Goal: Complete application form

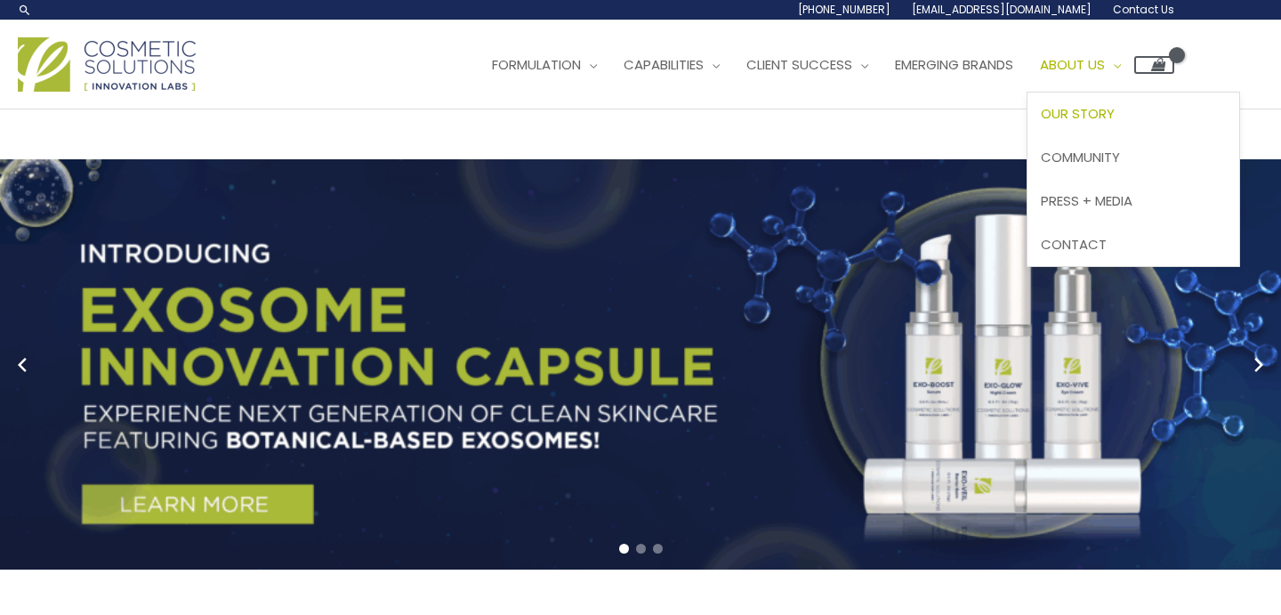
click at [1114, 110] on span "Our Story" at bounding box center [1078, 113] width 74 height 19
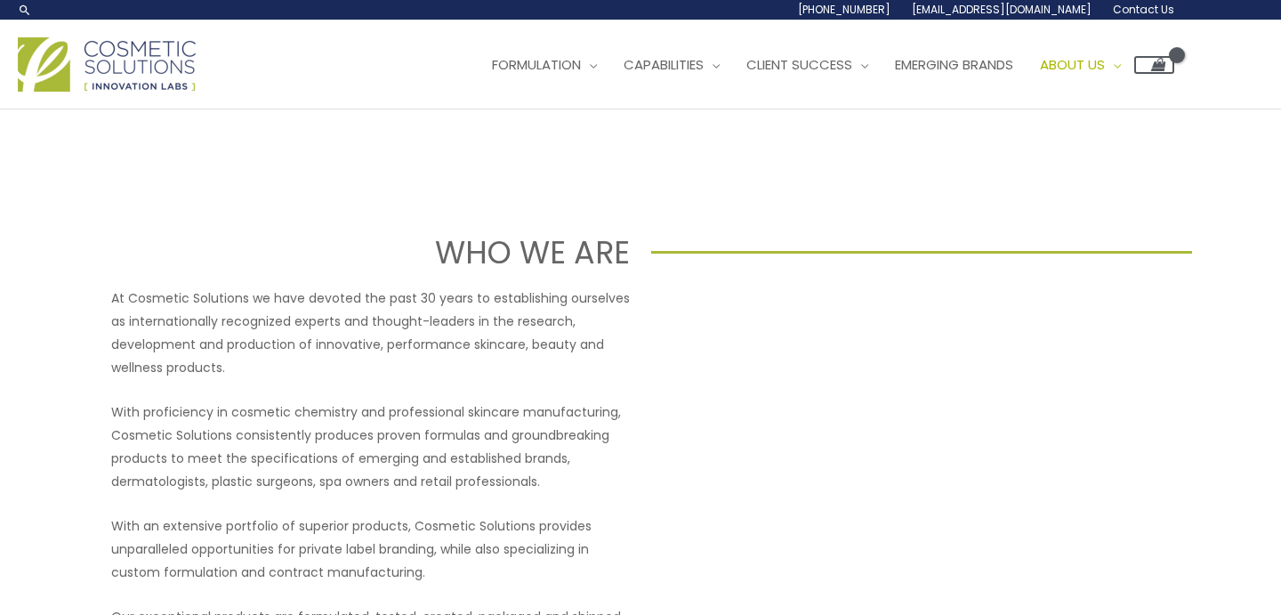
click at [1161, 11] on span "Contact Us" at bounding box center [1143, 9] width 61 height 15
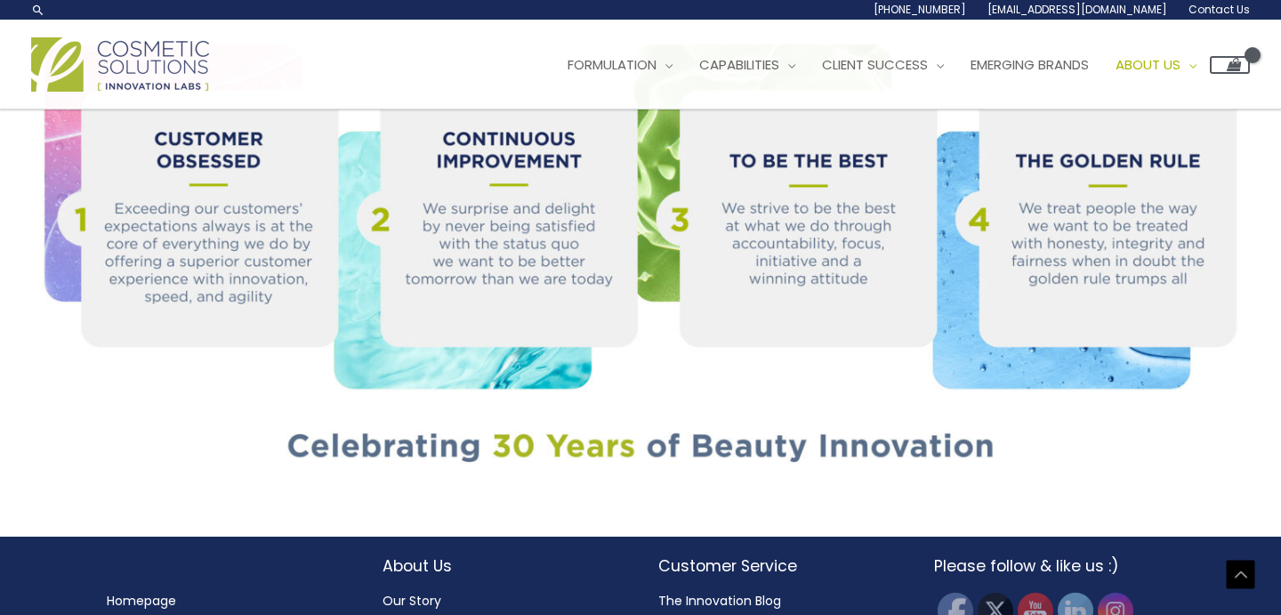
scroll to position [1929, 0]
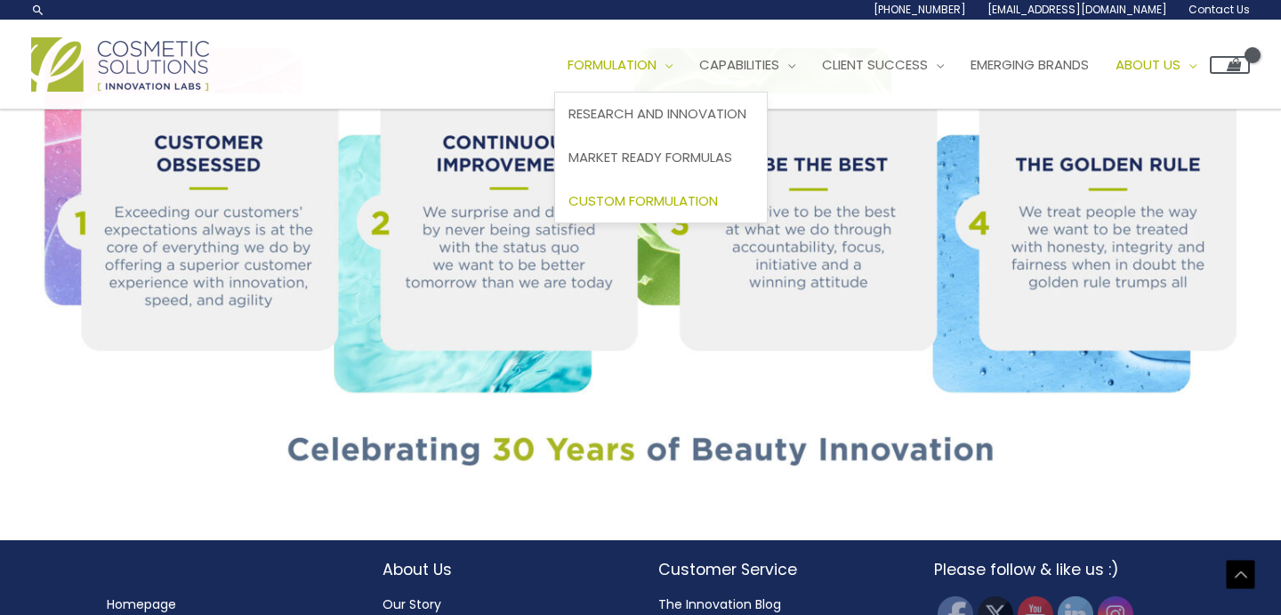
click at [679, 212] on link "Custom Formulation" at bounding box center [661, 201] width 212 height 44
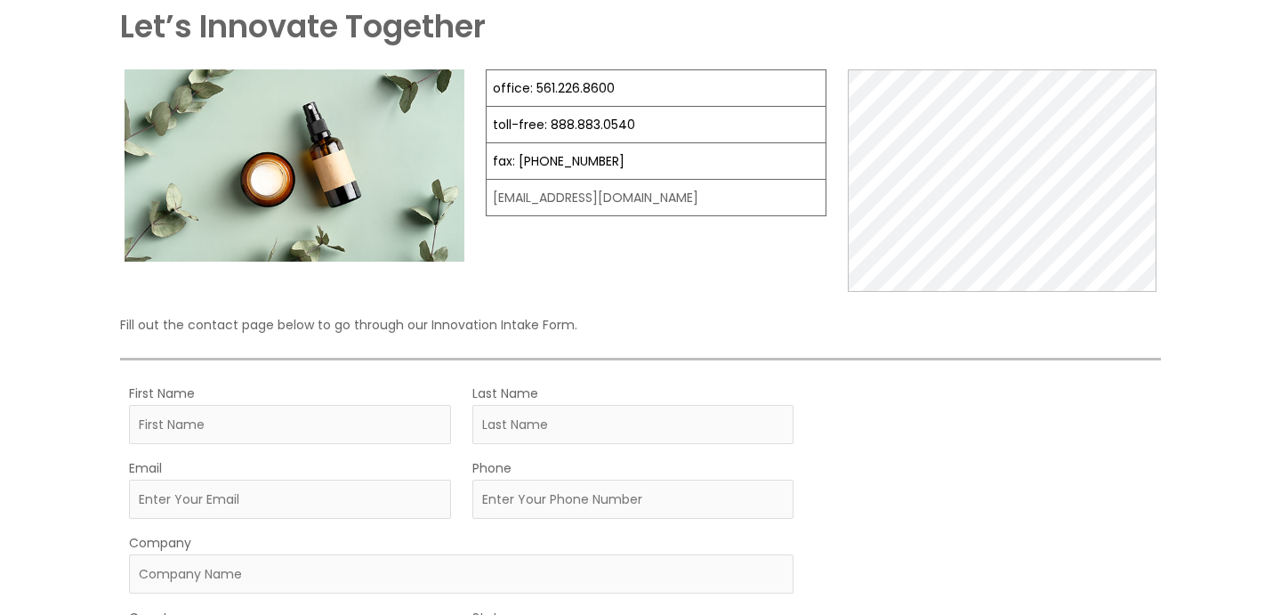
scroll to position [154, 0]
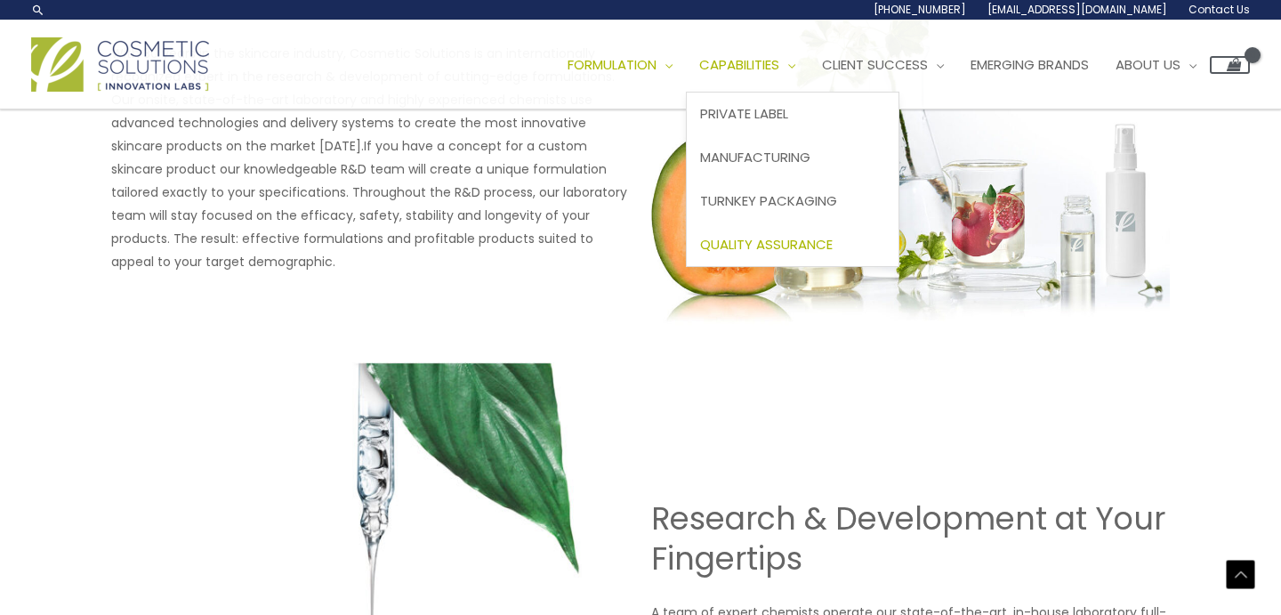
scroll to position [941, 0]
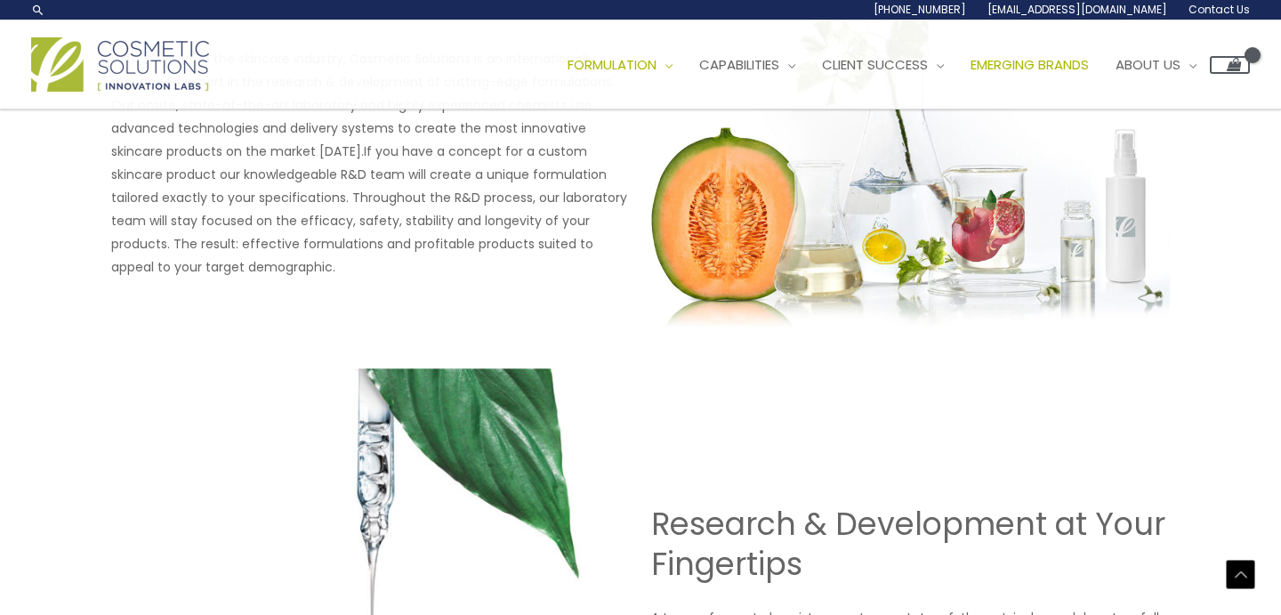
click at [1049, 63] on span "Emerging Brands" at bounding box center [1029, 64] width 118 height 19
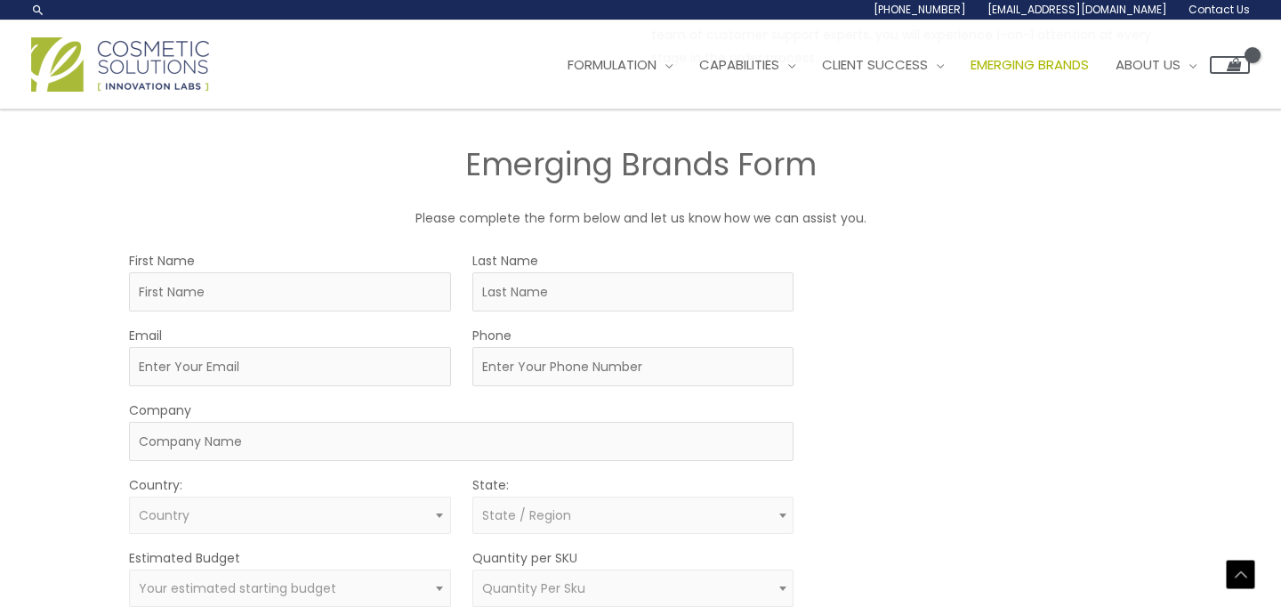
scroll to position [834, 0]
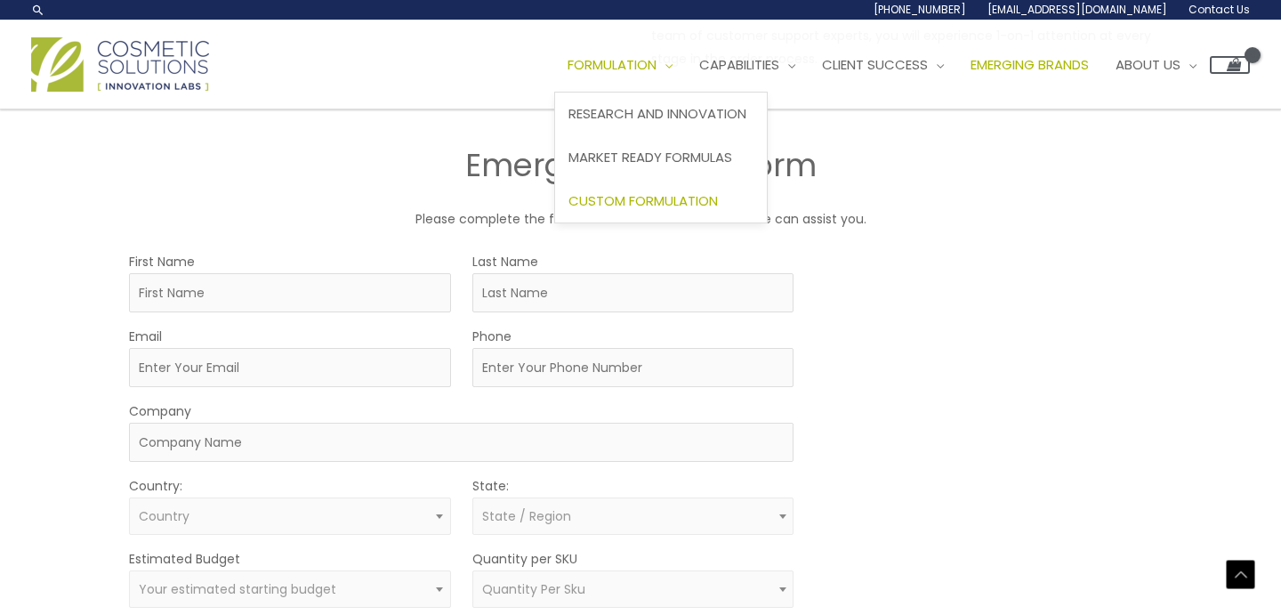
click at [703, 193] on span "Custom Formulation" at bounding box center [642, 200] width 149 height 19
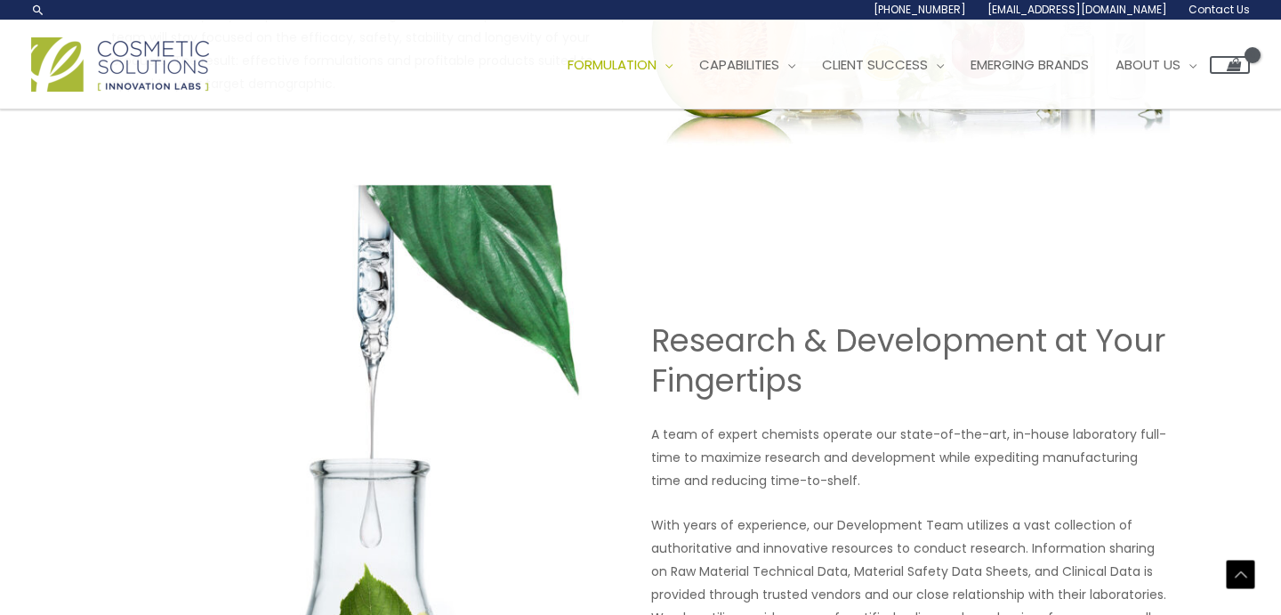
scroll to position [1120, 0]
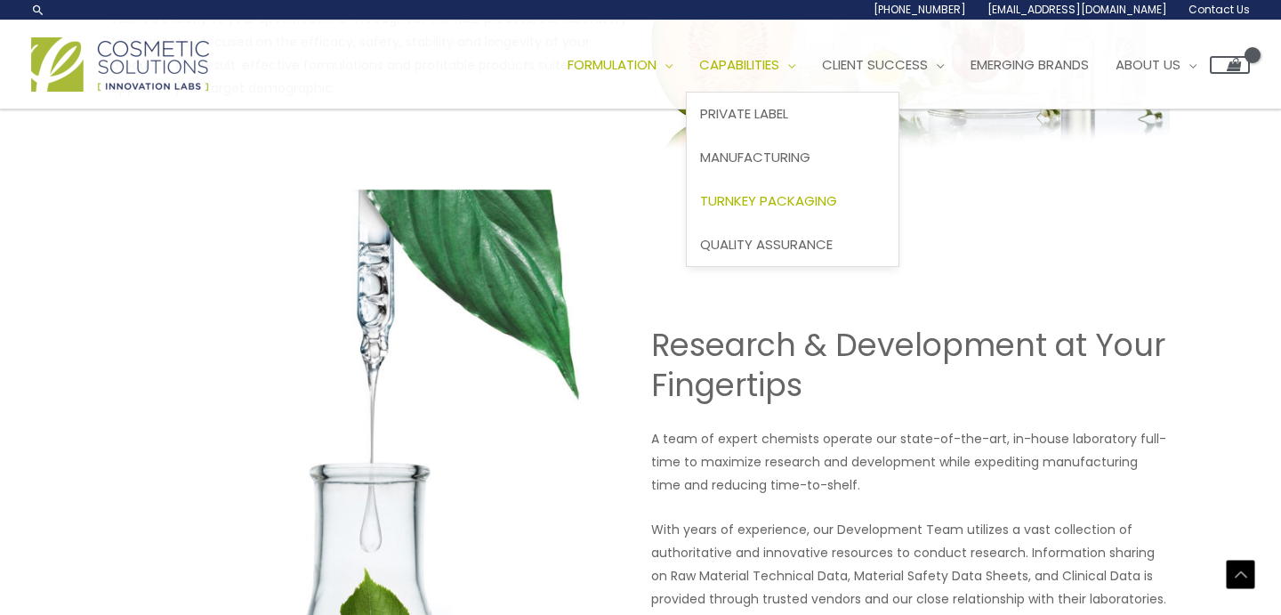
click at [828, 196] on span "Turnkey Packaging" at bounding box center [768, 200] width 137 height 19
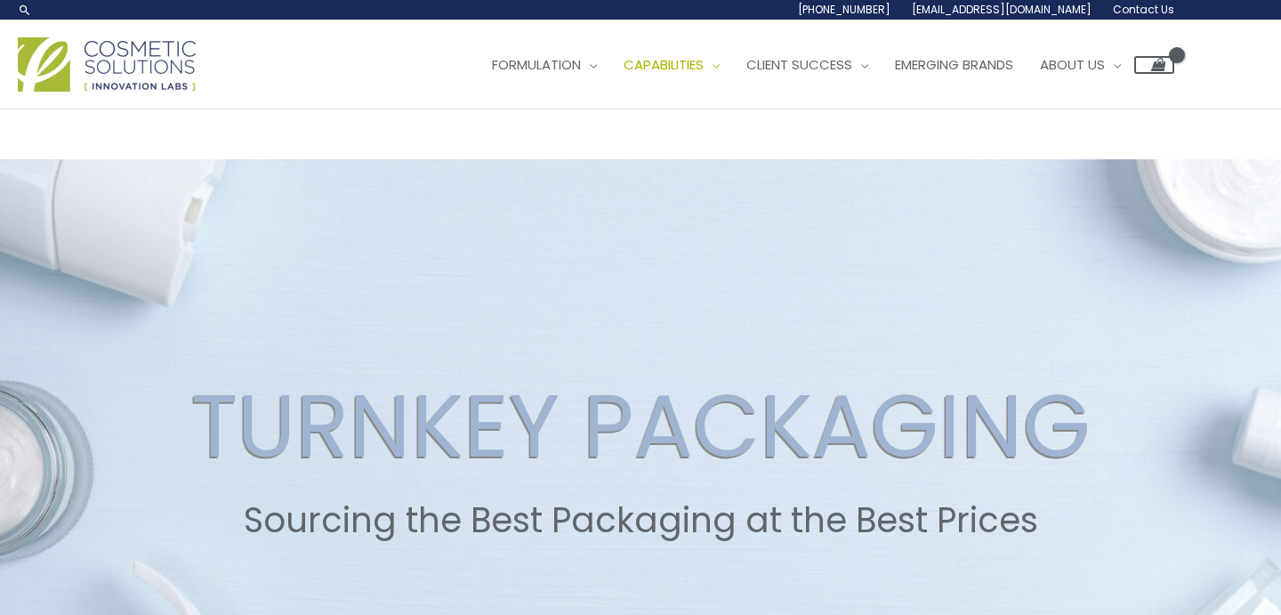
click at [141, 75] on img at bounding box center [107, 64] width 178 height 54
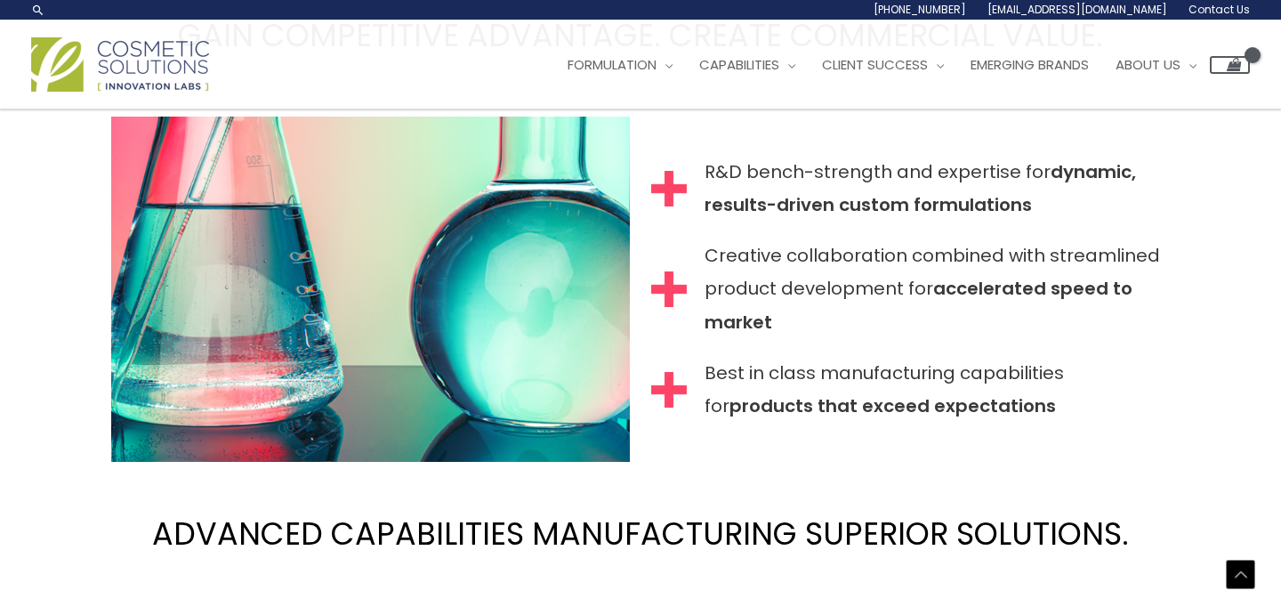
scroll to position [1709, 0]
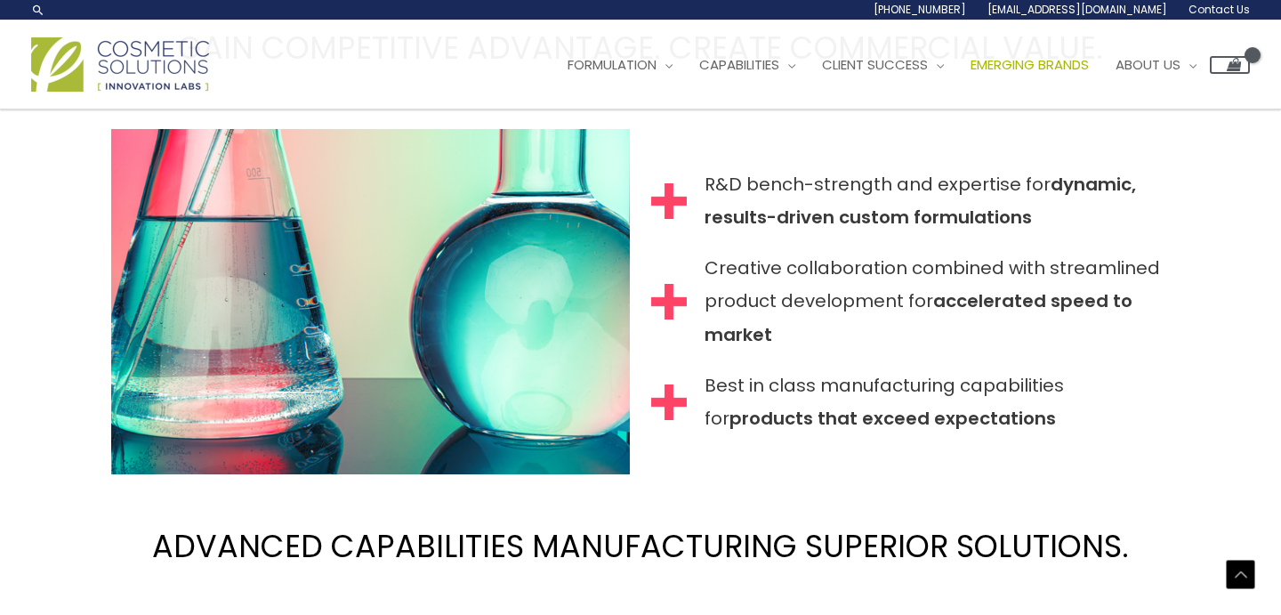
click at [1056, 64] on span "Emerging Brands" at bounding box center [1029, 64] width 118 height 19
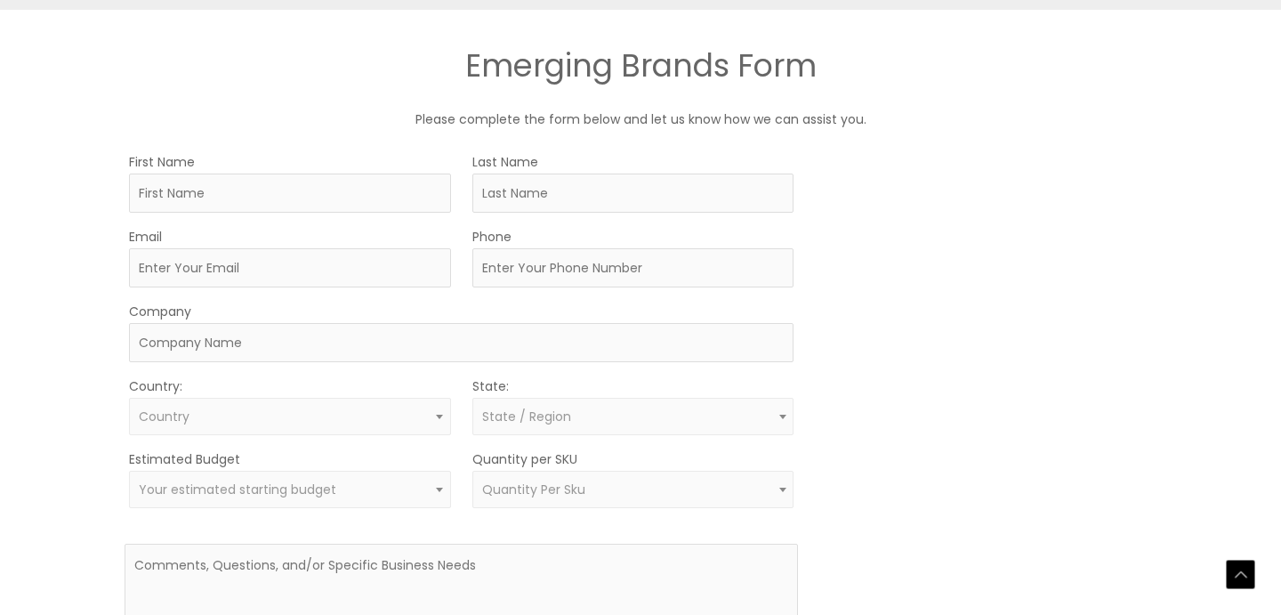
scroll to position [939, 0]
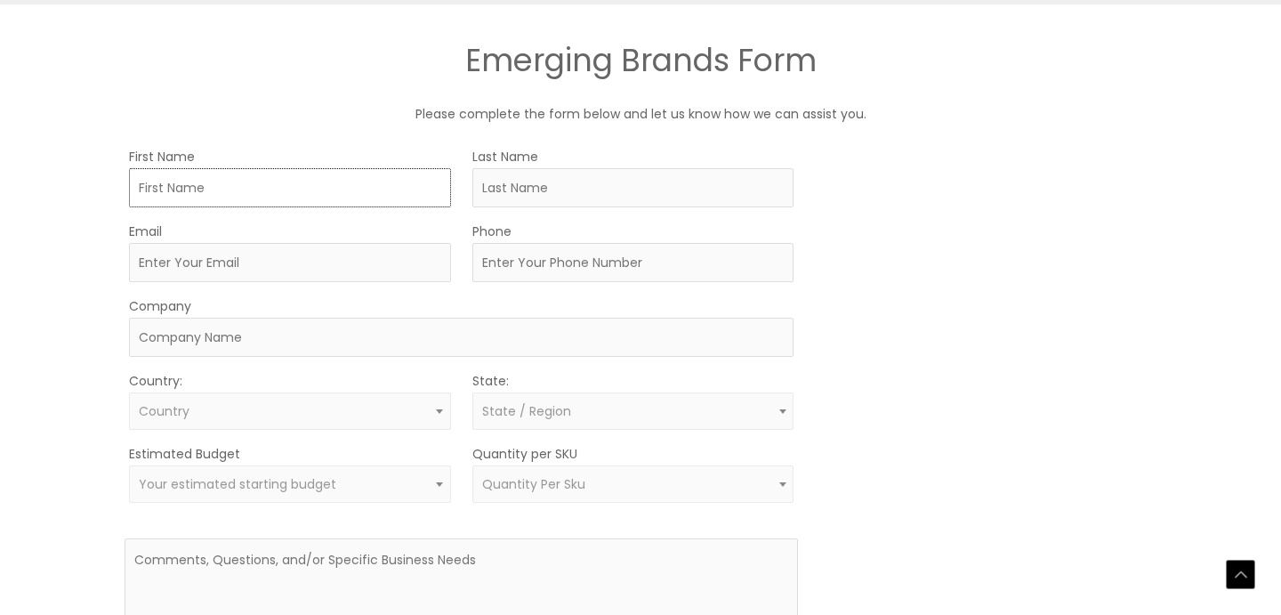
click at [419, 184] on input "First Name" at bounding box center [290, 187] width 322 height 39
type input "[PERSON_NAME]"
type input "Viscuglia"
type input "[EMAIL_ADDRESS][DOMAIN_NAME]"
type input "9254872747"
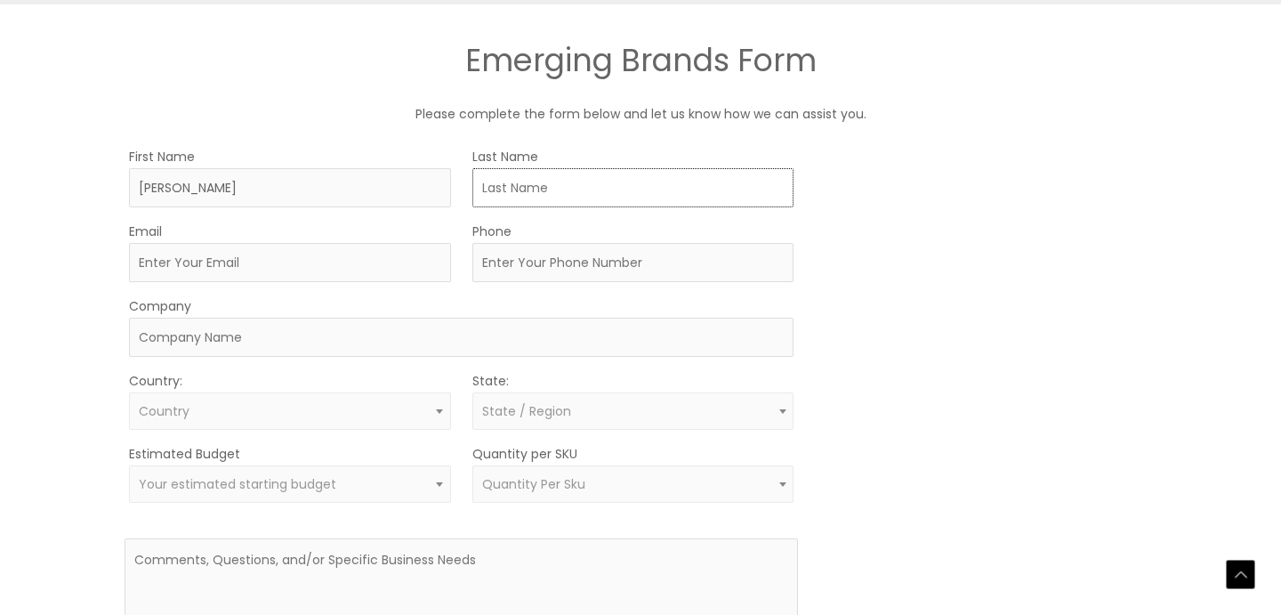
type input "231108-1133317"
select select "[GEOGRAPHIC_DATA]"
select select "[US_STATE]"
drag, startPoint x: 304, startPoint y: 260, endPoint x: 181, endPoint y: 255, distance: 123.7
click at [181, 255] on input "[EMAIL_ADDRESS][DOMAIN_NAME]" at bounding box center [290, 262] width 322 height 39
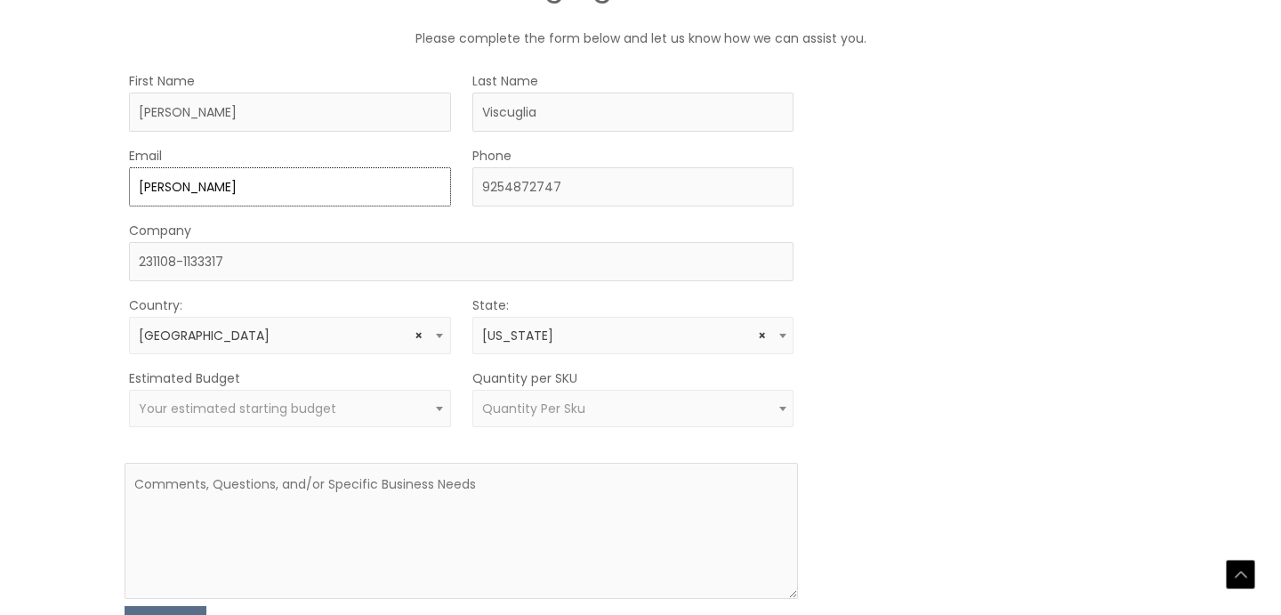
scroll to position [1017, 0]
click at [299, 183] on input "[PERSON_NAME]" at bounding box center [290, 184] width 322 height 39
type input "[PERSON_NAME][EMAIL_ADDRESS][DOMAIN_NAME]"
drag, startPoint x: 231, startPoint y: 261, endPoint x: 124, endPoint y: 255, distance: 107.7
click at [125, 256] on div "Company 231108-1133317" at bounding box center [462, 247] width 674 height 62
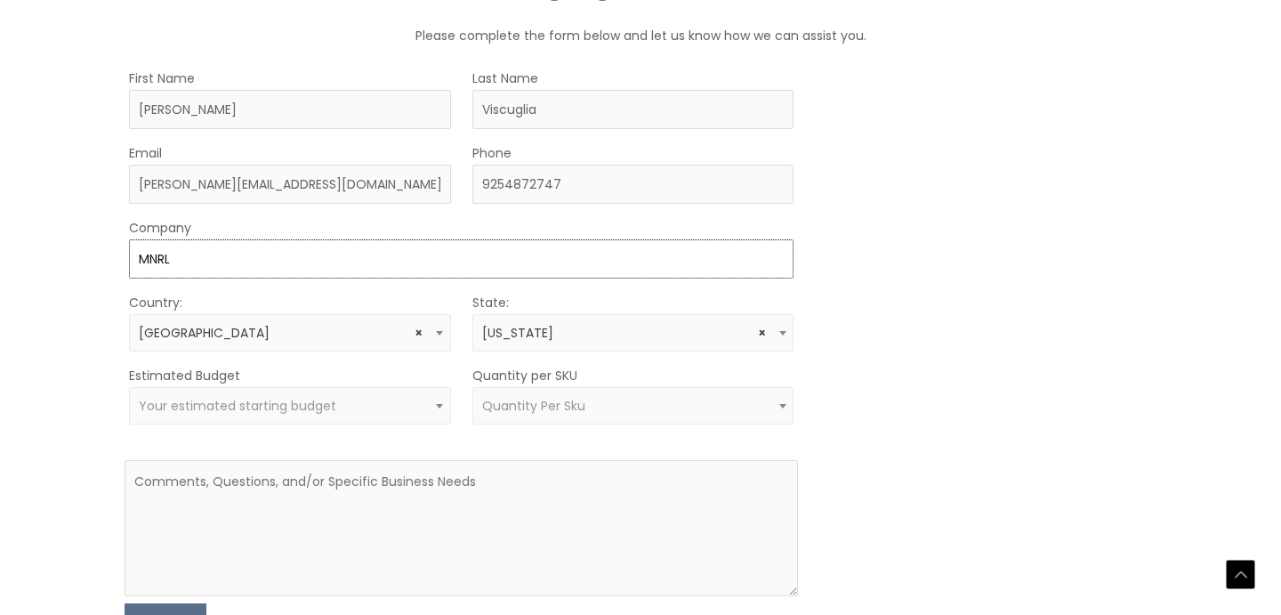
type input "MNRL Organics, LLC"
click at [366, 410] on span "Your estimated starting budget" at bounding box center [289, 406] width 301 height 17
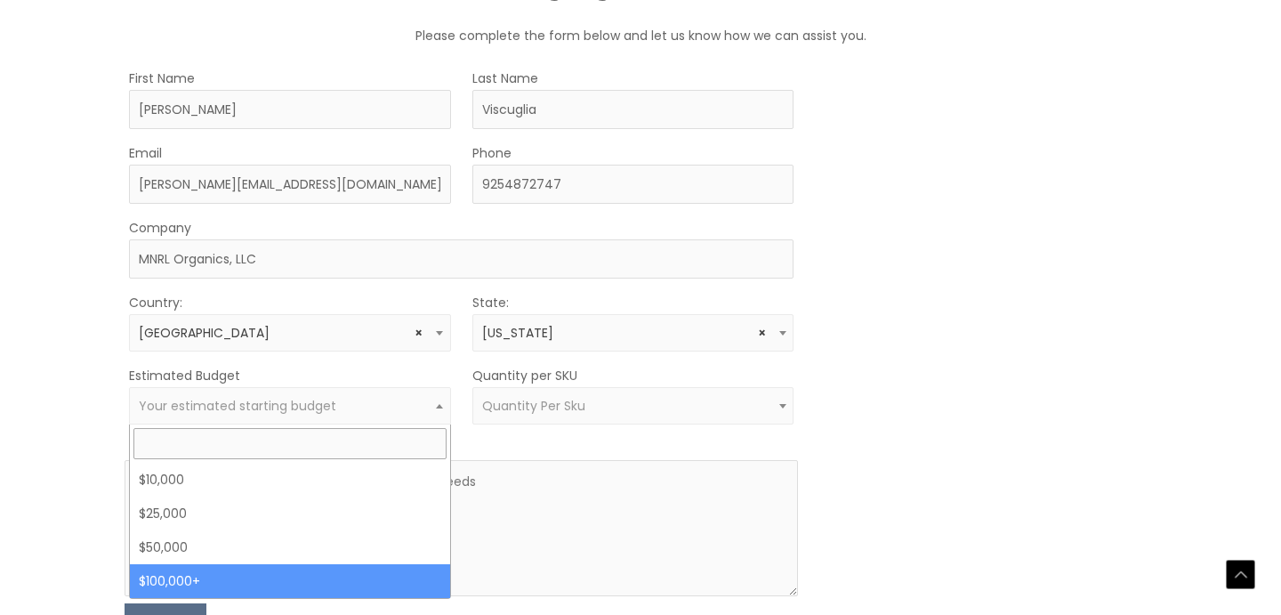
select select "100000+"
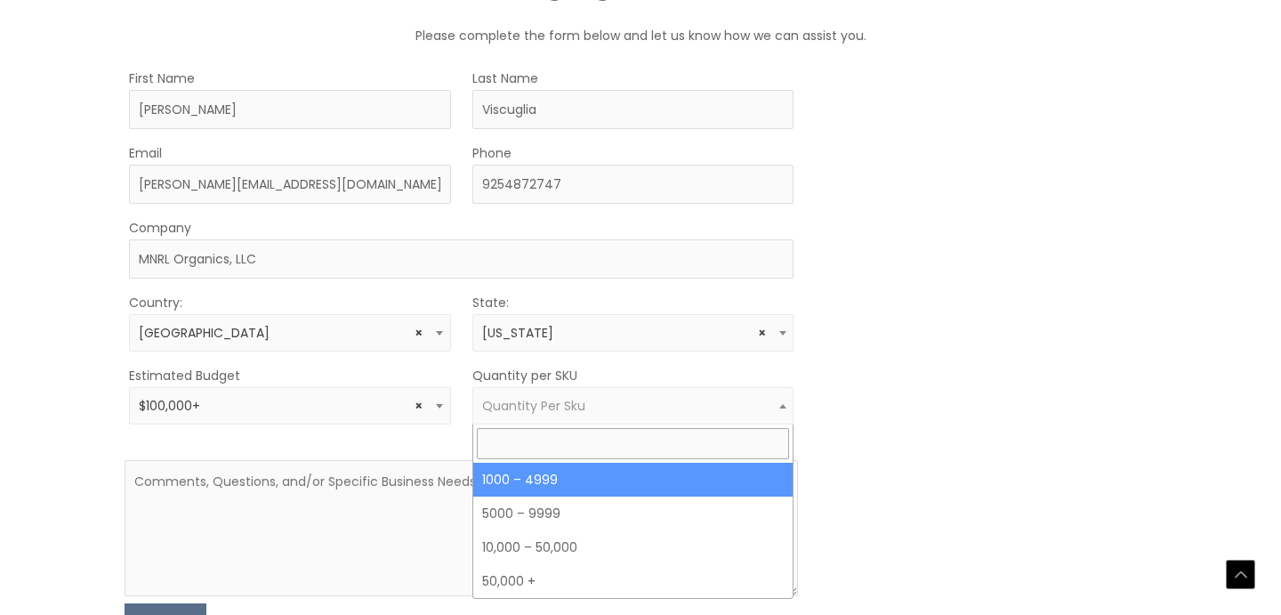
click at [771, 409] on span "Quantity Per Sku" at bounding box center [632, 406] width 301 height 17
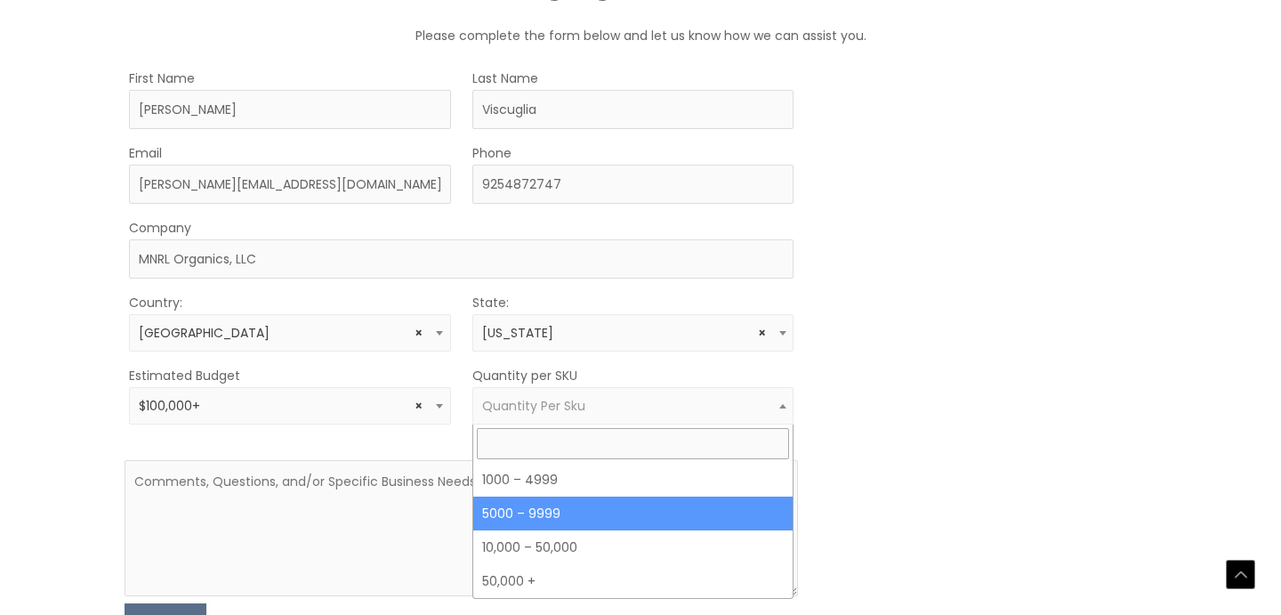
select select "11"
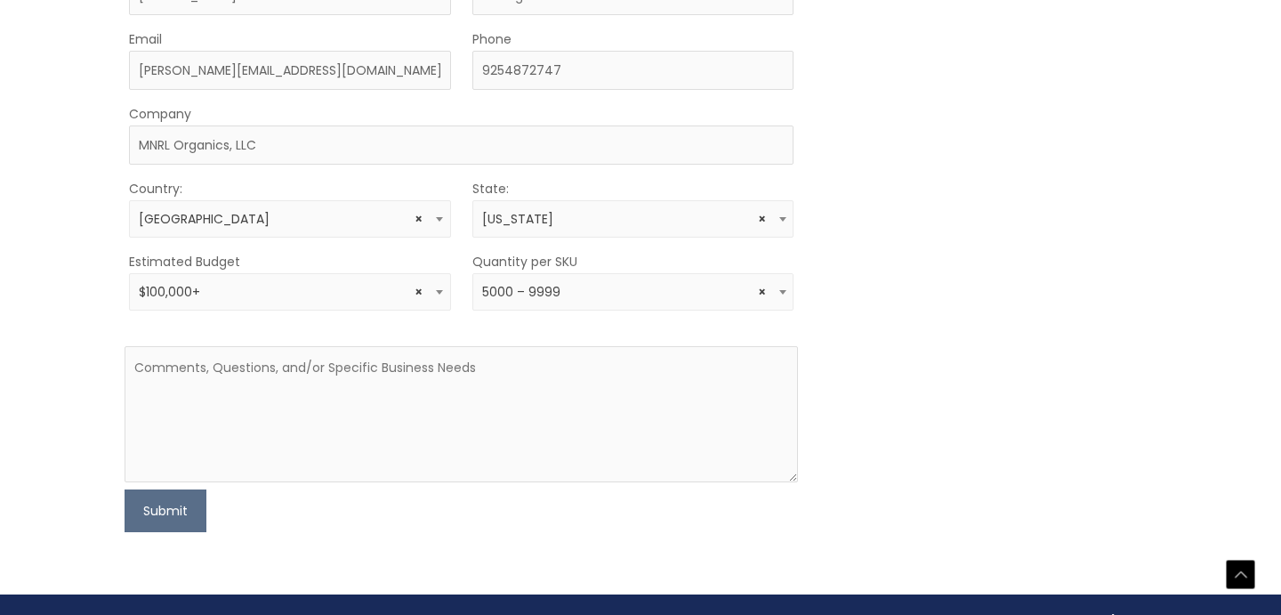
scroll to position [1132, 0]
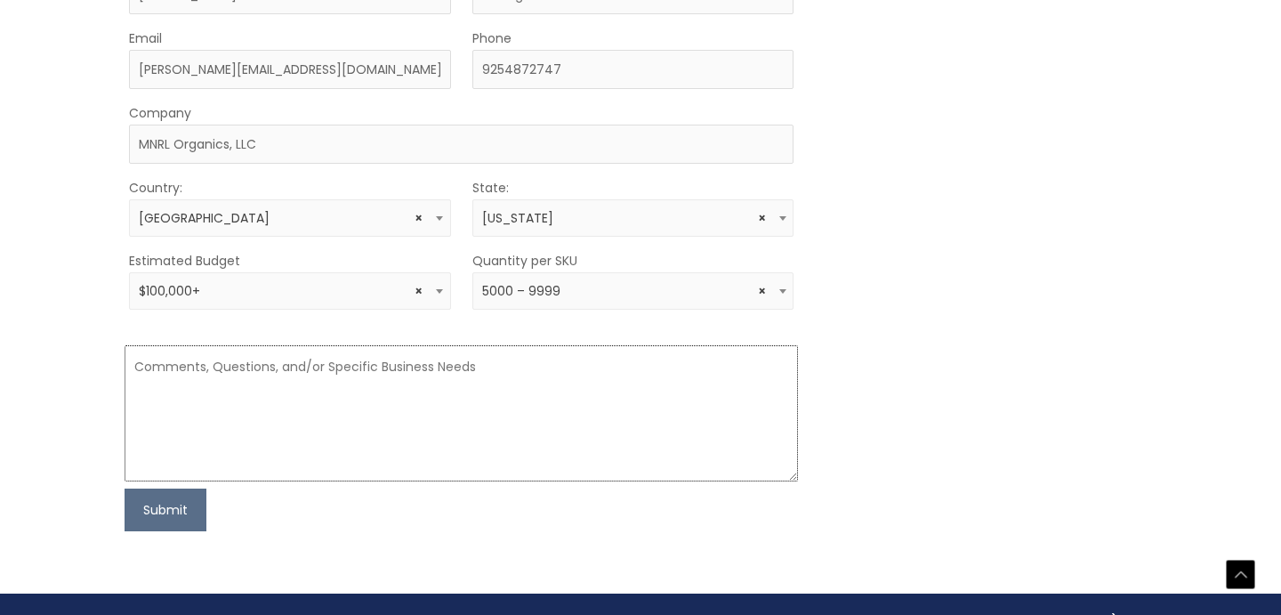
click at [509, 377] on textarea at bounding box center [462, 413] width 674 height 136
click at [353, 365] on textarea "Looking for a new manufacturer to create custom formulas." at bounding box center [462, 413] width 674 height 136
click at [605, 374] on textarea "Looking for a new soup to nuts manufacturer to create custom formulas." at bounding box center [462, 413] width 674 height 136
click at [645, 367] on textarea "Looking for a new soup to nuts manufacturer to create custom formulas. Launch d…" at bounding box center [462, 413] width 674 height 136
click at [589, 365] on textarea "Looking for a new soup to nuts manufacturer to create custom formulas. Launch d…" at bounding box center [462, 413] width 674 height 136
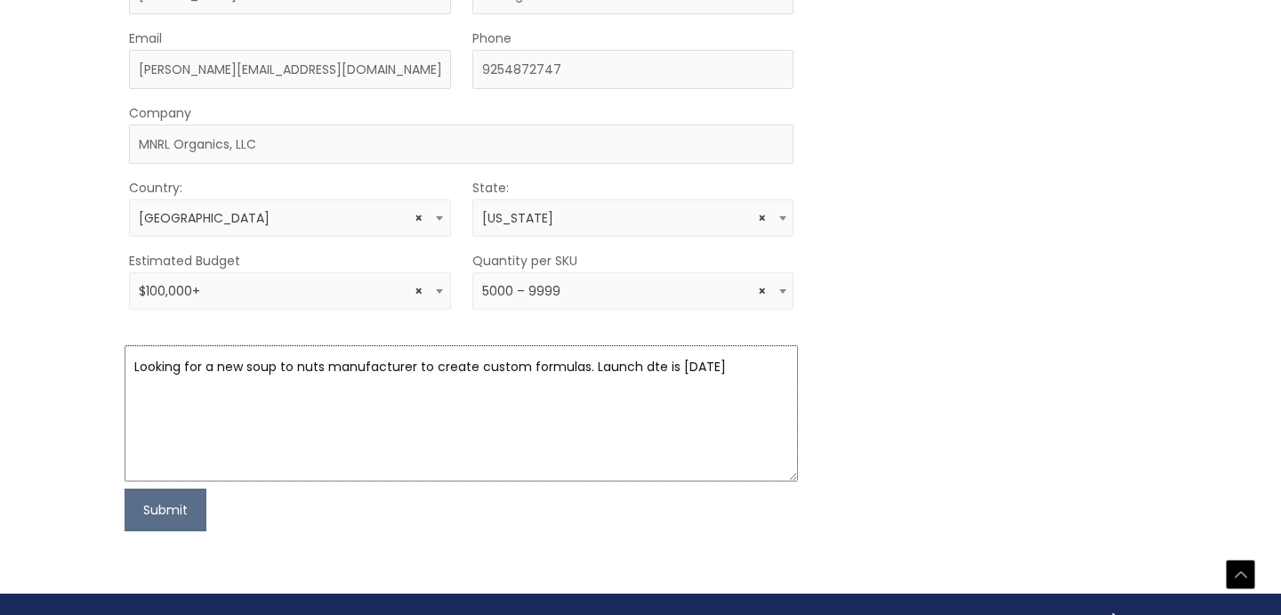
click at [647, 366] on textarea "Looking for a new soup to nuts manufacturer to create custom formulas. Launch d…" at bounding box center [462, 413] width 674 height 136
click at [645, 366] on textarea "Looking for a new soup to nuts manufacturer to create custom formulas. Launch d…" at bounding box center [462, 413] width 674 height 136
click at [591, 370] on textarea "Looking for a new soup to nuts manufacturer to create custom formulas. Launch d…" at bounding box center [462, 413] width 674 height 136
click at [772, 369] on textarea "Looking for a new soup to nuts manufacturer to create custom formulas. Our laun…" at bounding box center [462, 413] width 674 height 136
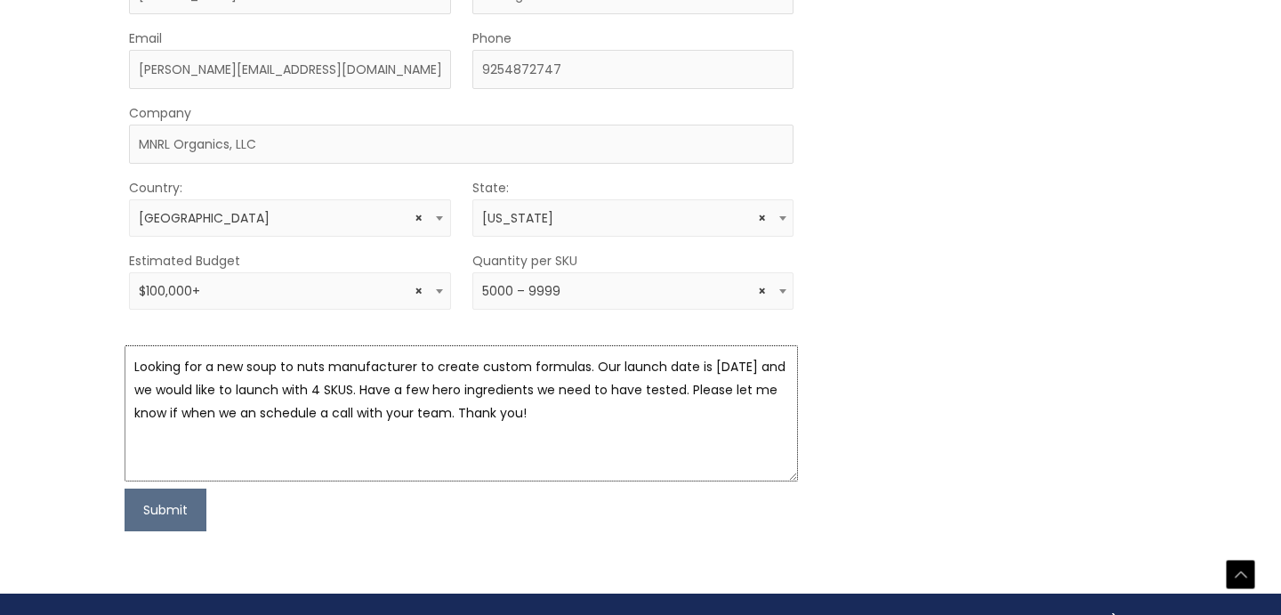
type textarea "Looking for a new soup to nuts manufacturer to create custom formulas. Our laun…"
click at [440, 301] on span at bounding box center [439, 290] width 21 height 23
click at [151, 510] on button "Submit" at bounding box center [166, 509] width 82 height 43
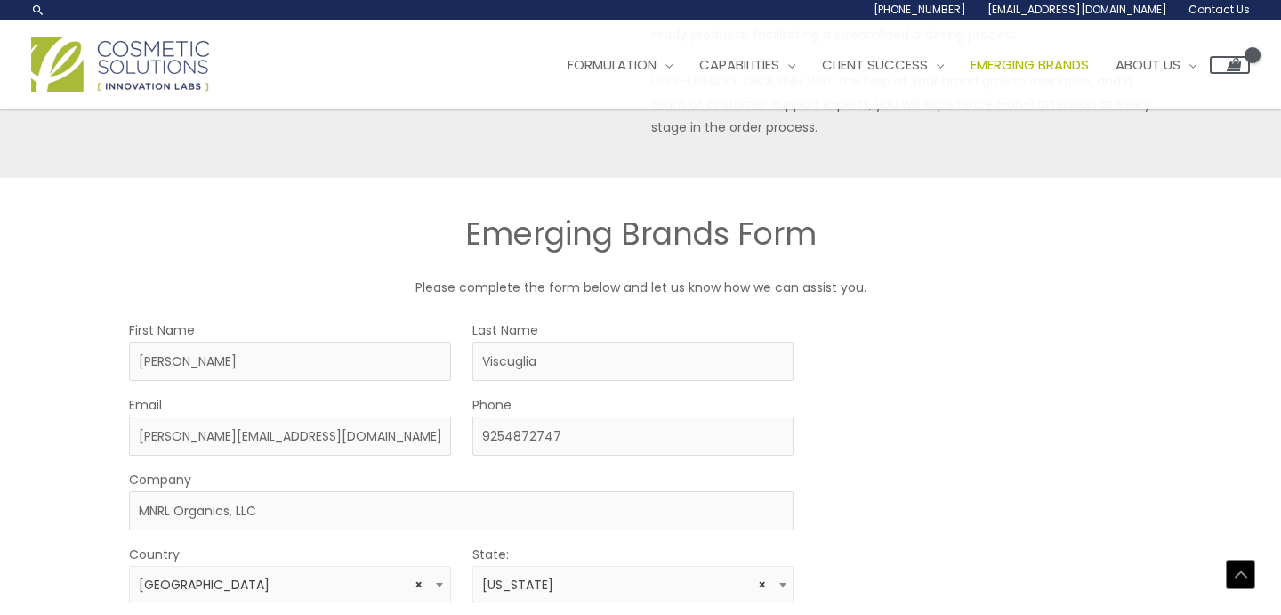
scroll to position [763, 0]
